Goal: Information Seeking & Learning: Compare options

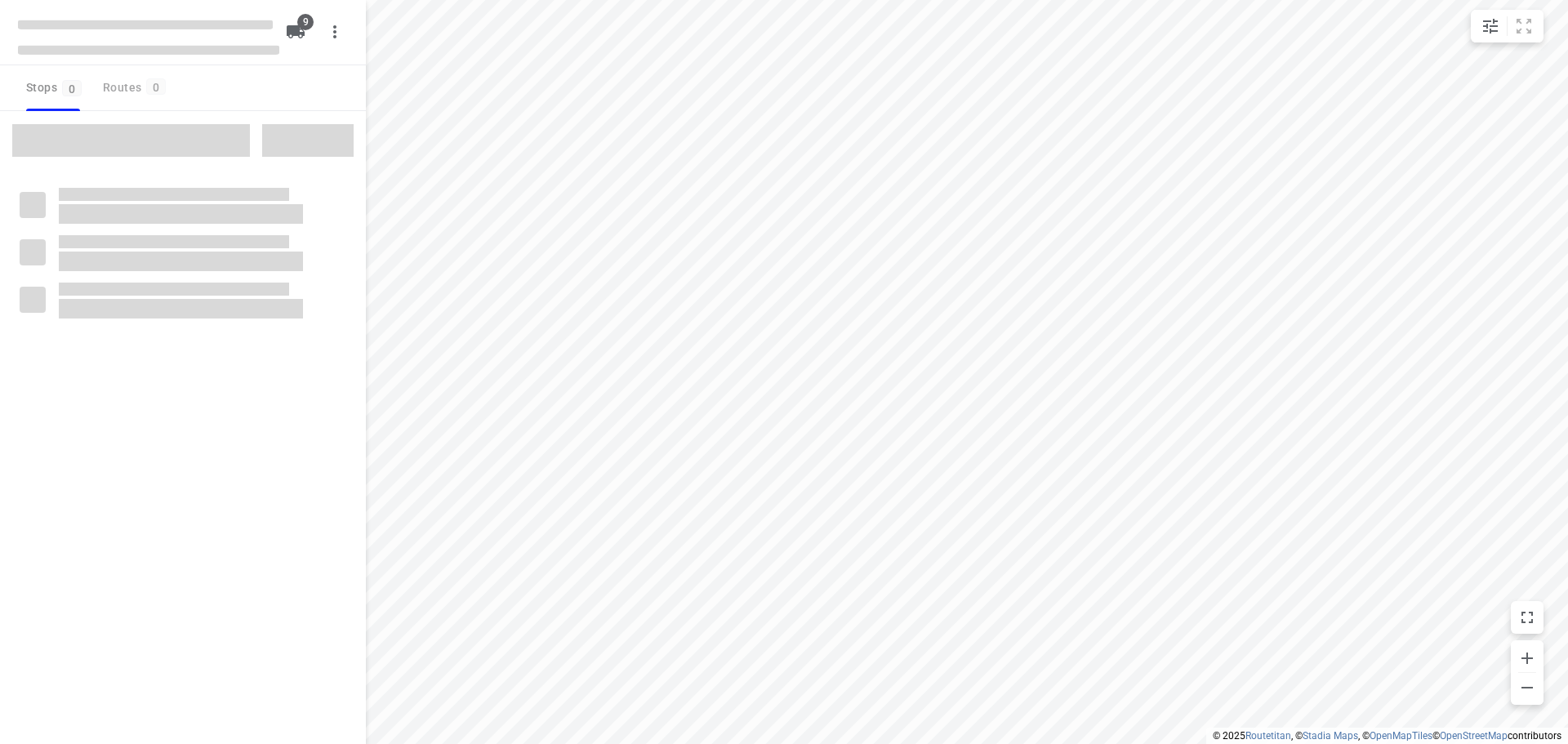
checkbox input "true"
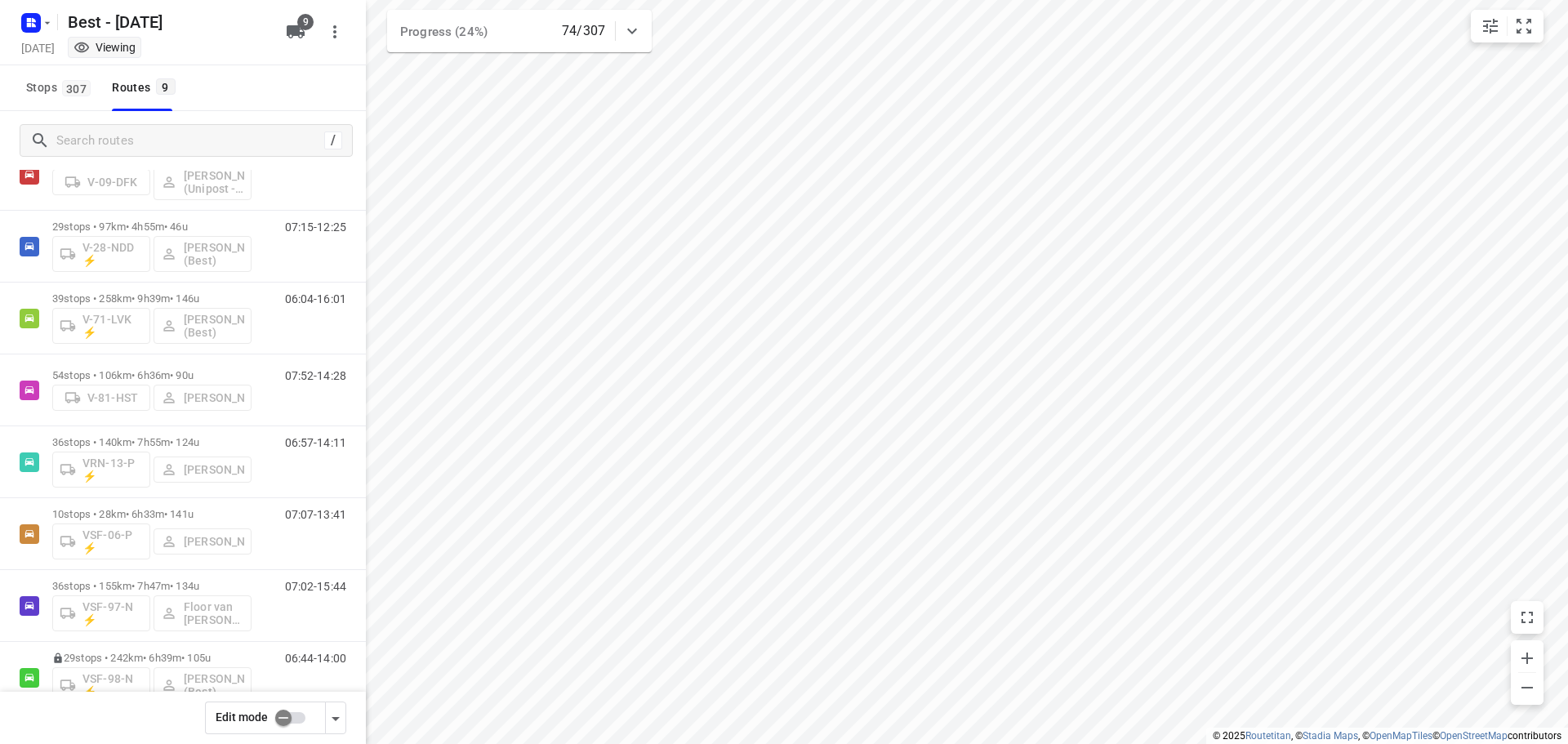
scroll to position [102, 0]
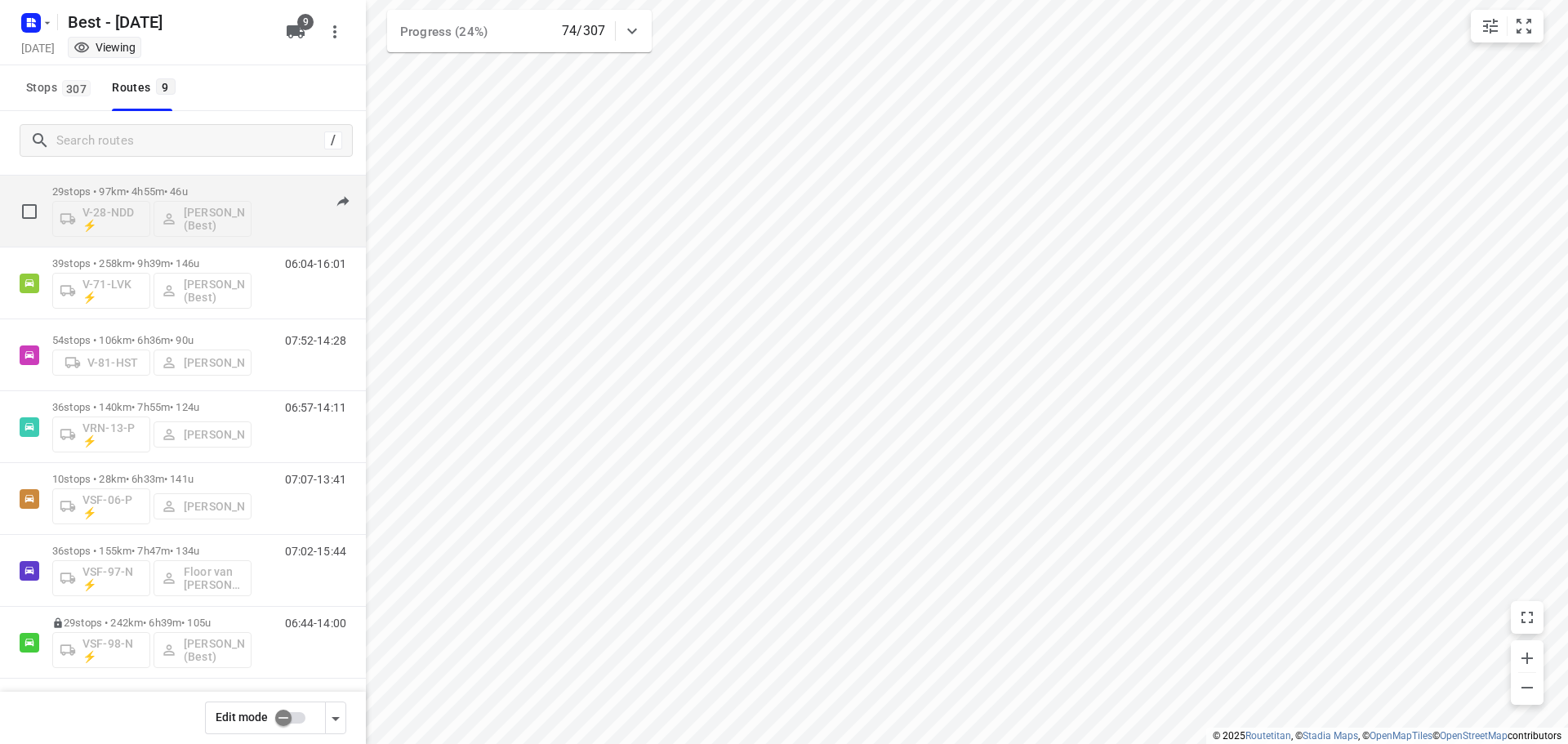
click at [126, 186] on p "29 stops • 97km • 4h55m • 46u" at bounding box center [152, 191] width 199 height 12
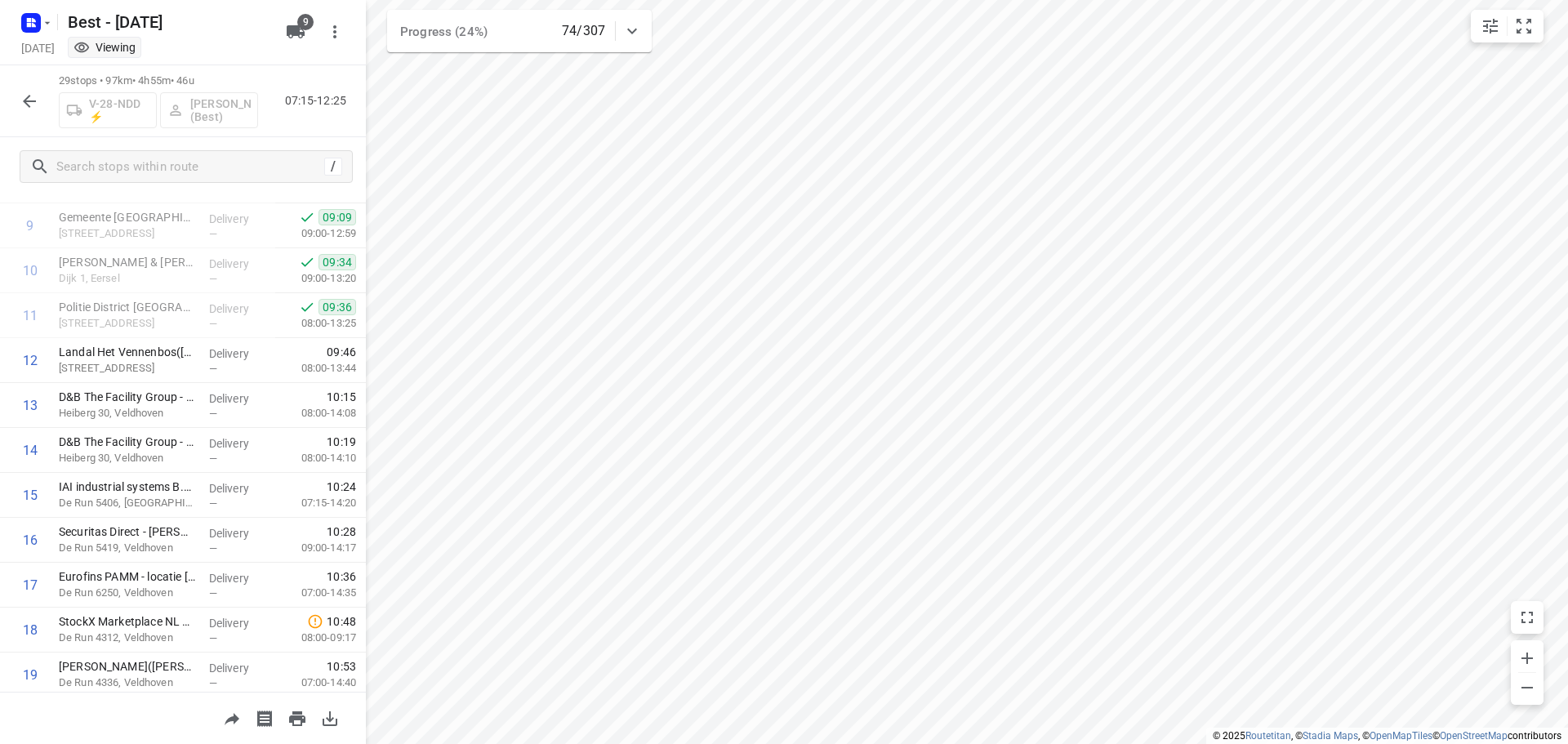
scroll to position [934, 0]
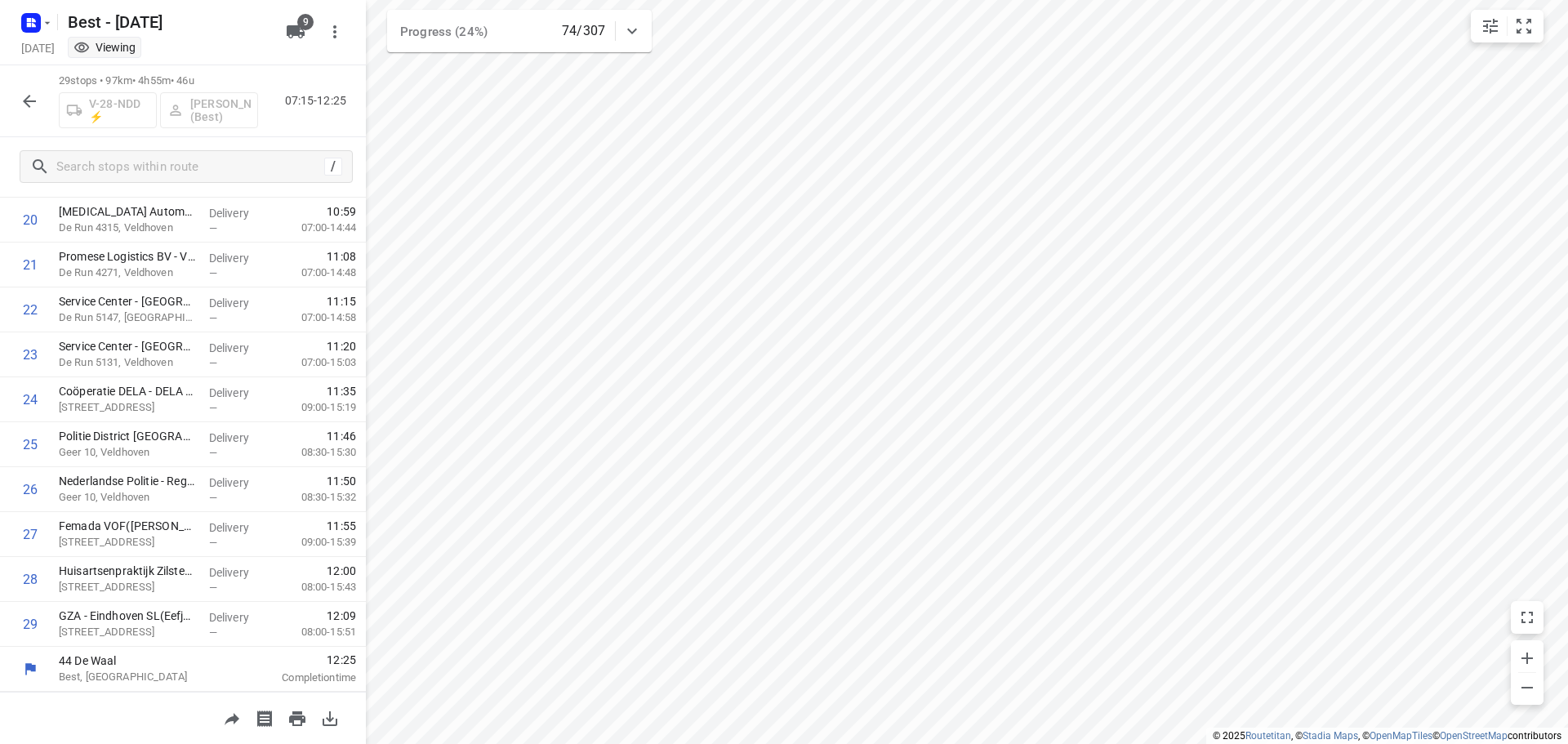
click at [27, 108] on icon "button" at bounding box center [29, 101] width 20 height 20
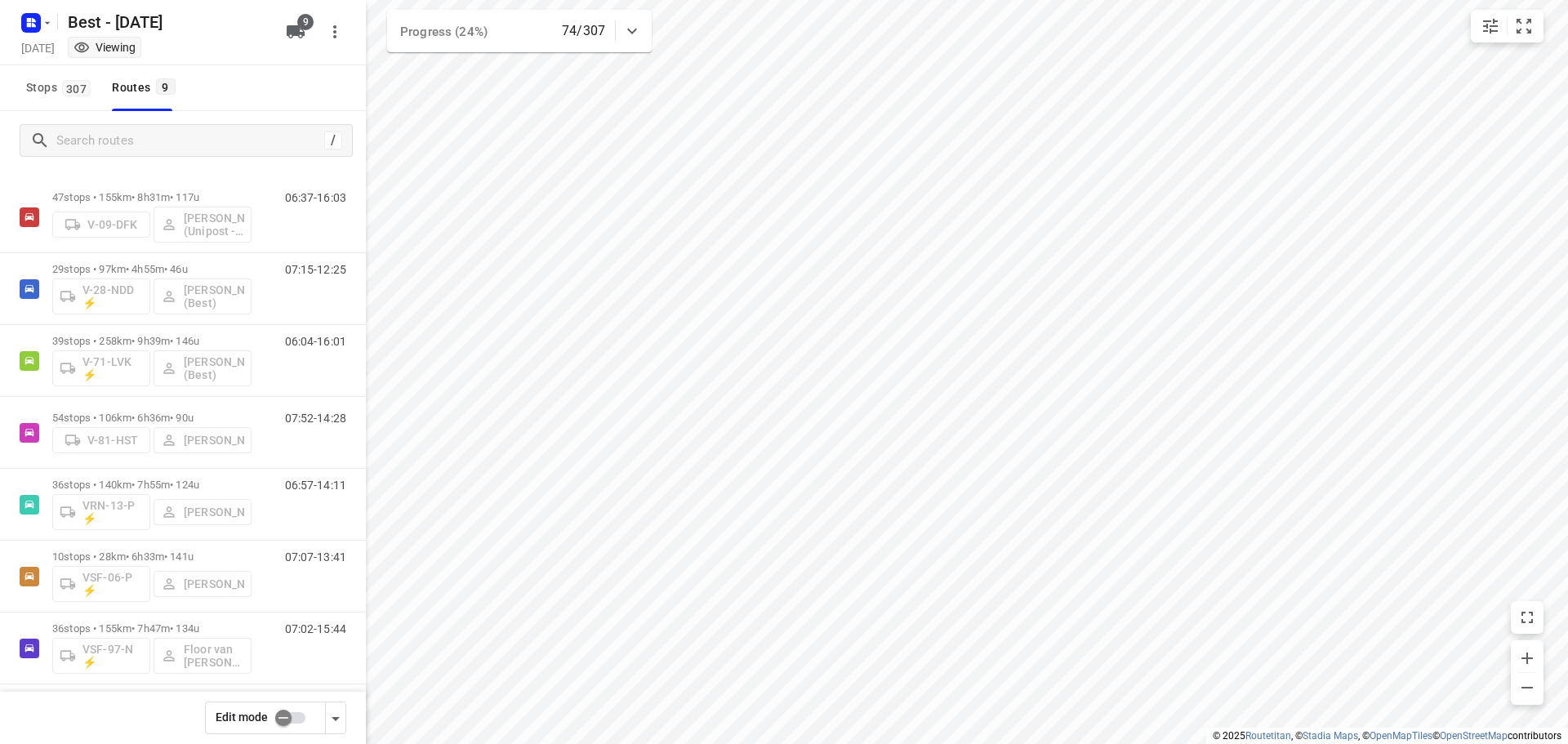
scroll to position [0, 0]
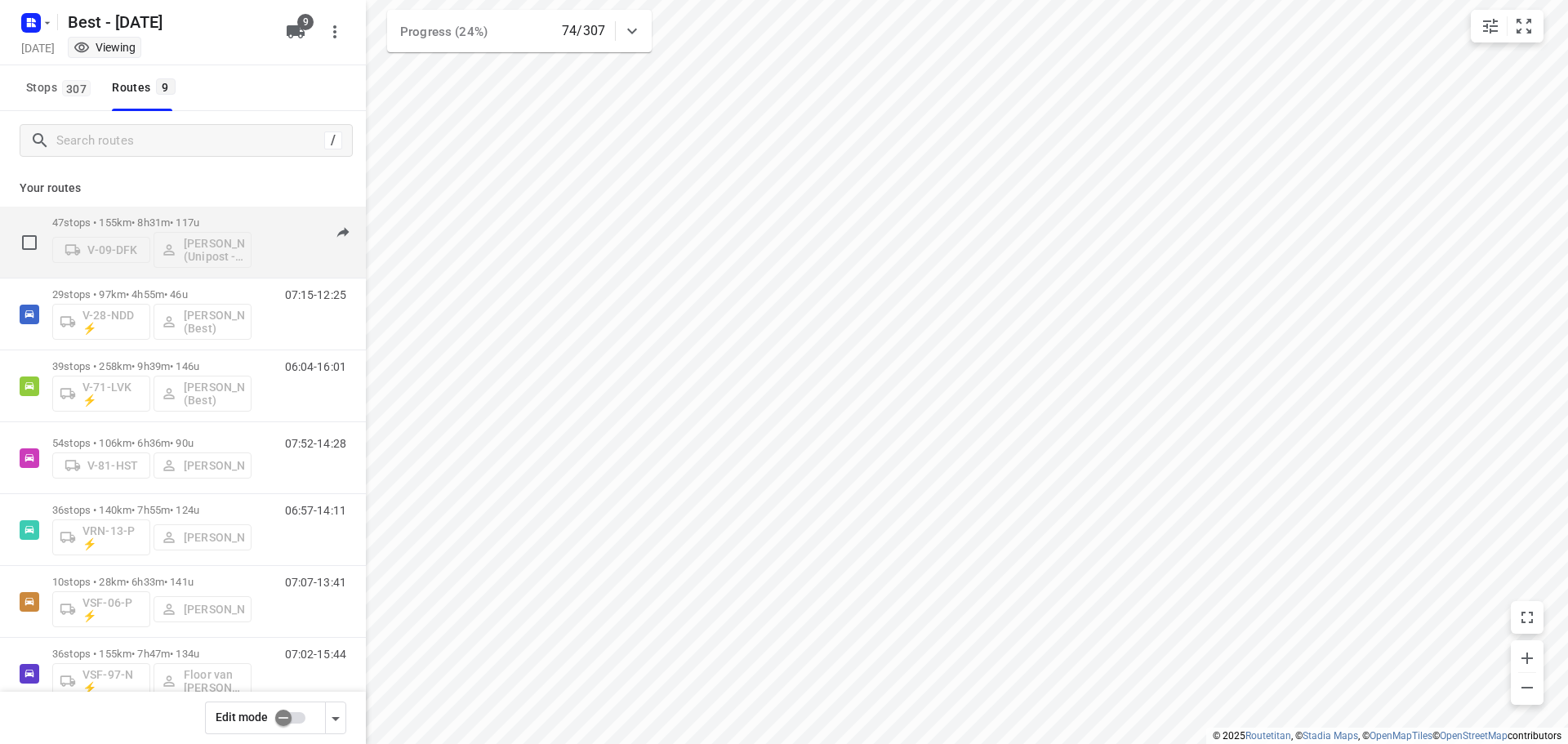
click at [170, 223] on p "47 stops • 155km • 8h31m • 117u" at bounding box center [152, 222] width 199 height 12
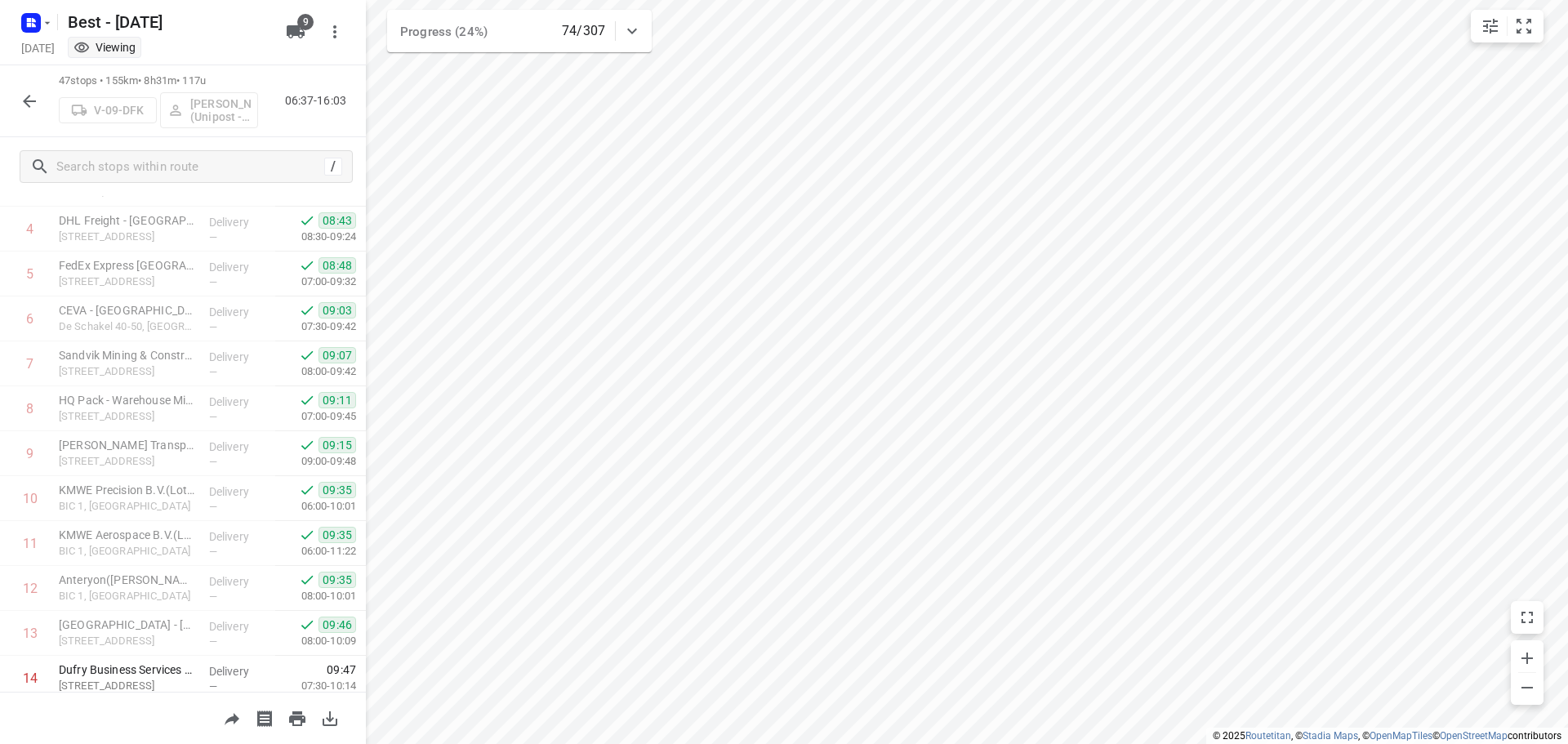
scroll to position [408, 0]
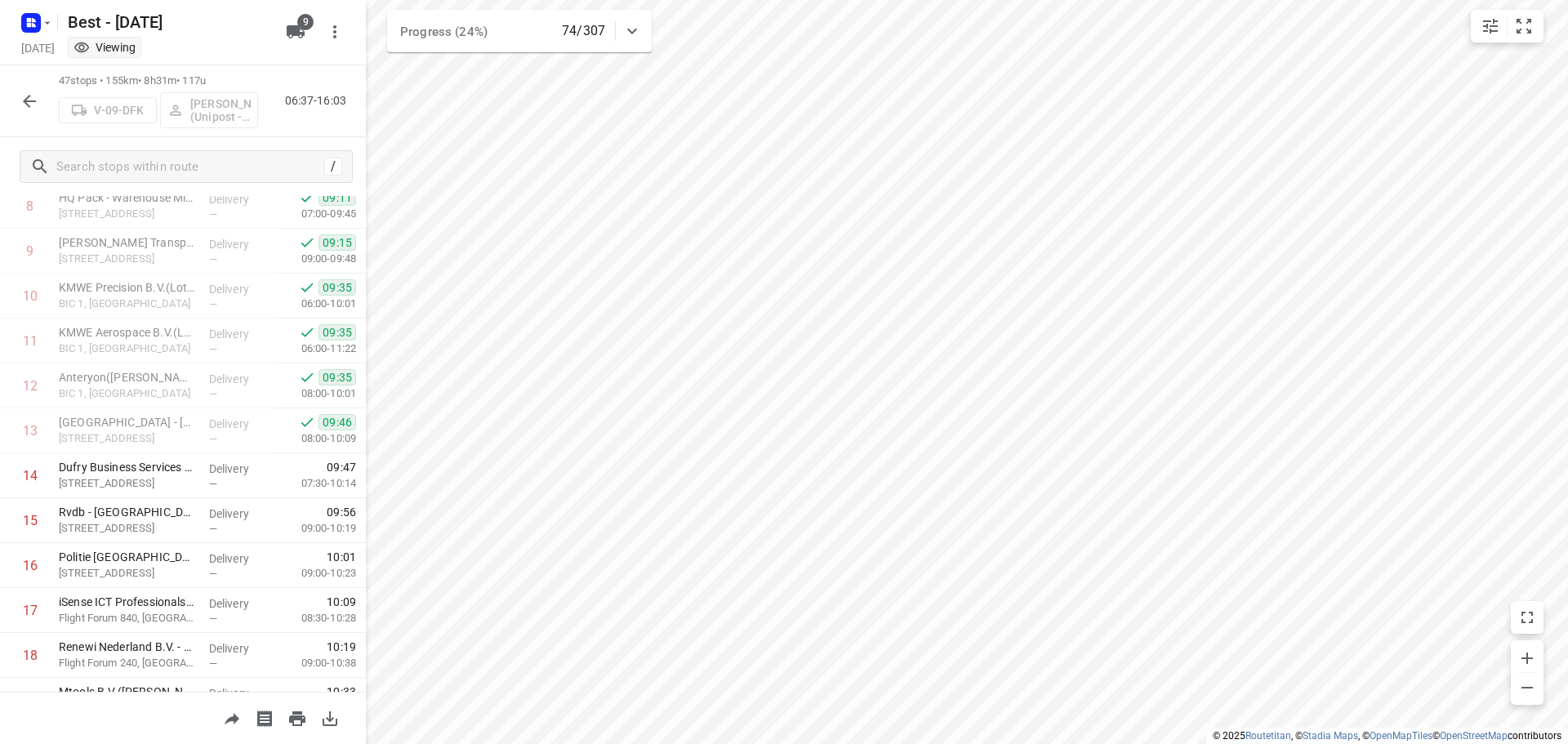
click at [38, 105] on icon "button" at bounding box center [29, 101] width 20 height 20
